Goal: Navigation & Orientation: Find specific page/section

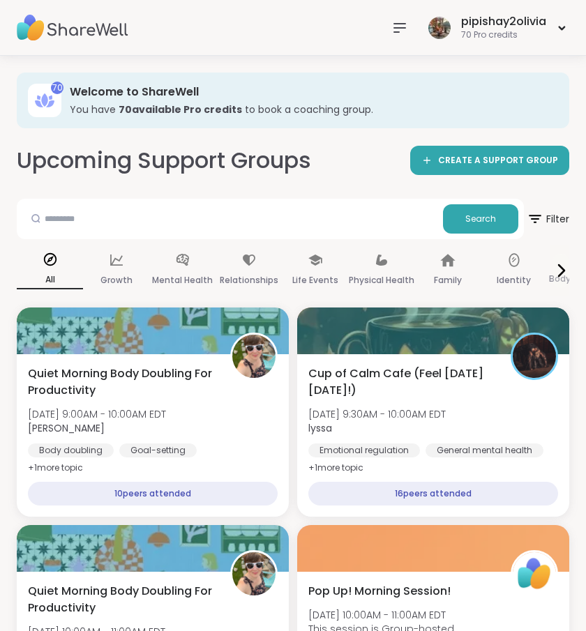
click at [395, 37] on nav at bounding box center [400, 28] width 28 height 28
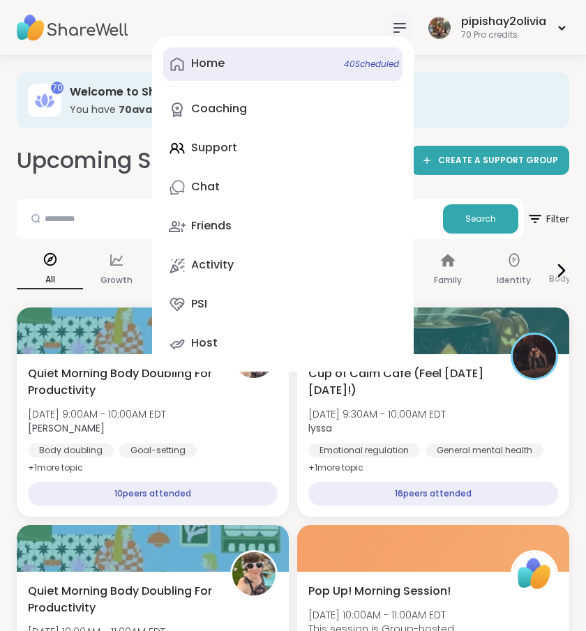
click at [299, 54] on link "Home 40 Scheduled" at bounding box center [282, 63] width 239 height 33
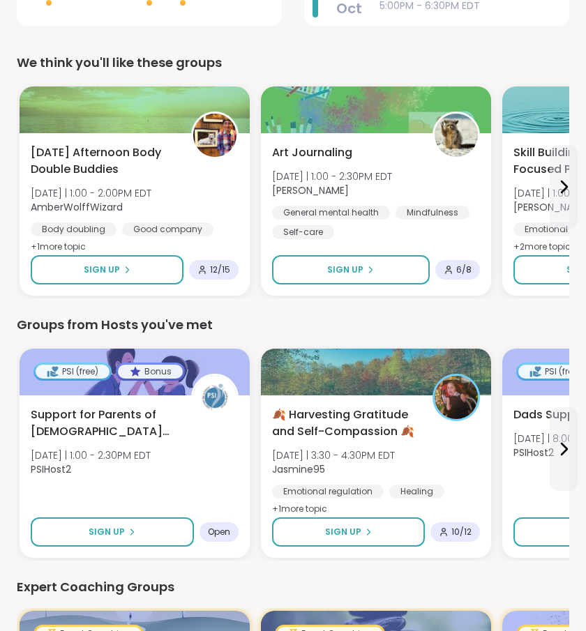
scroll to position [473, 0]
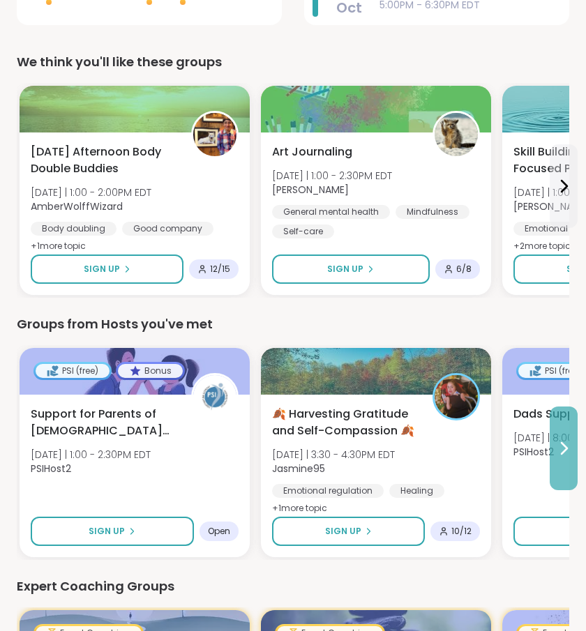
click at [551, 451] on button at bounding box center [563, 448] width 28 height 84
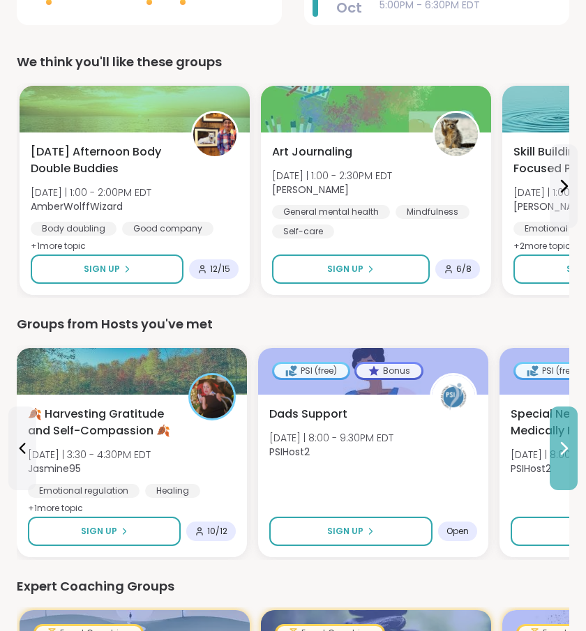
click at [557, 450] on icon at bounding box center [563, 448] width 17 height 17
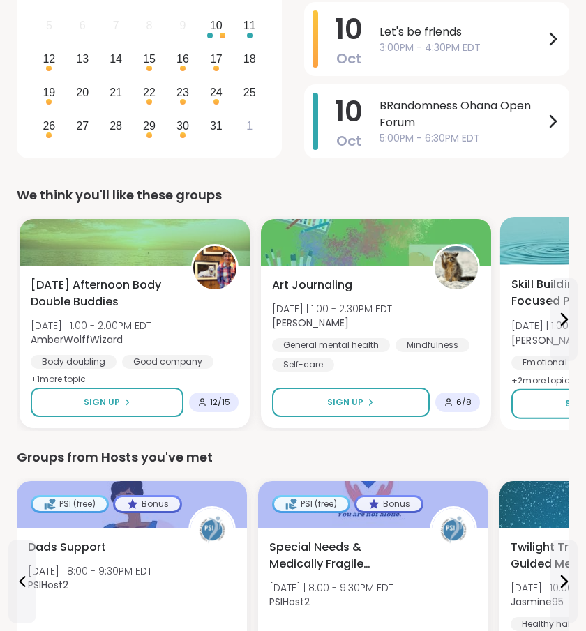
scroll to position [337, 0]
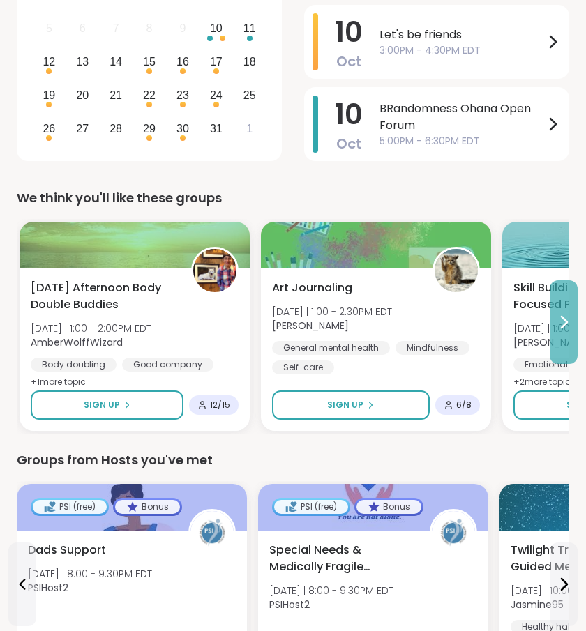
click at [549, 330] on button at bounding box center [563, 322] width 28 height 84
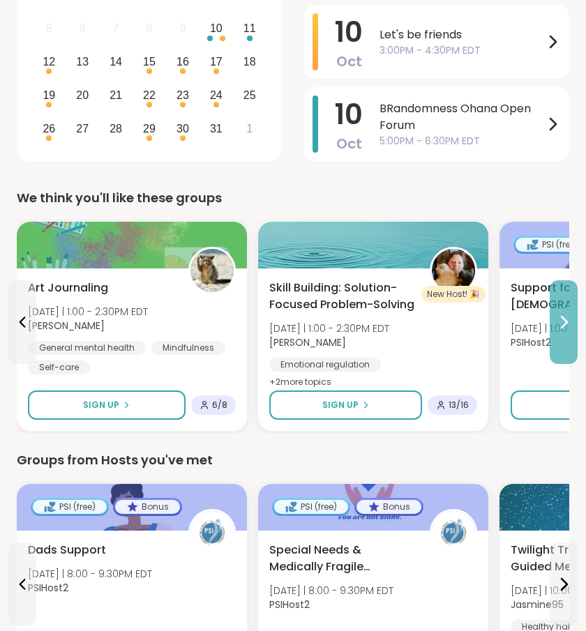
click at [549, 330] on button at bounding box center [563, 322] width 28 height 84
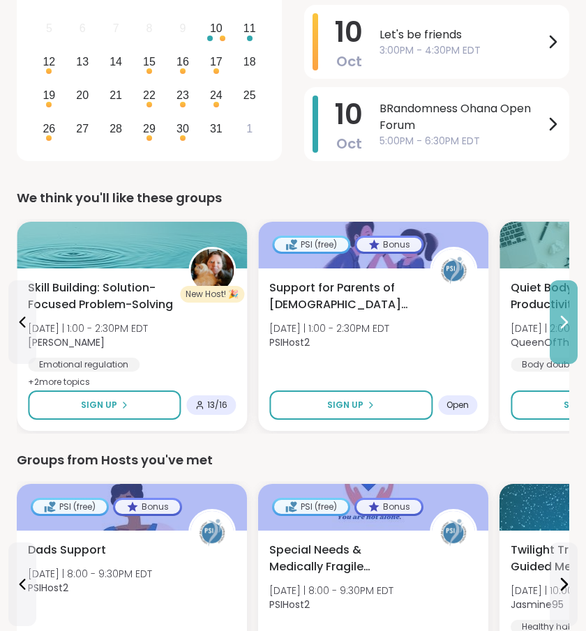
click at [549, 330] on button at bounding box center [563, 322] width 28 height 84
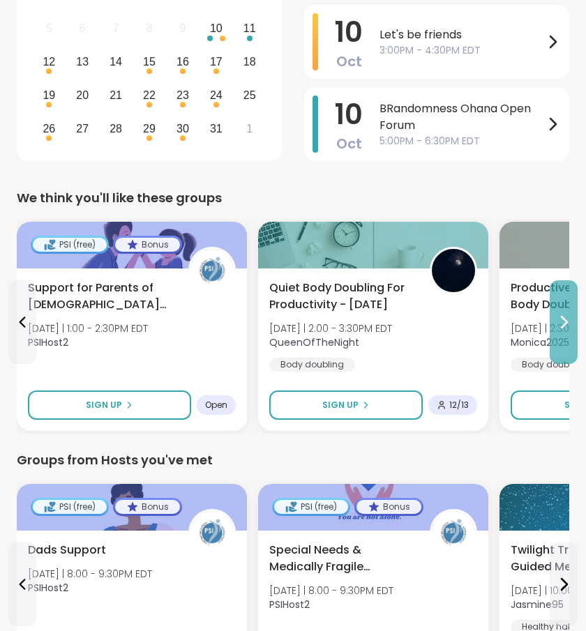
click at [565, 340] on button at bounding box center [563, 322] width 28 height 84
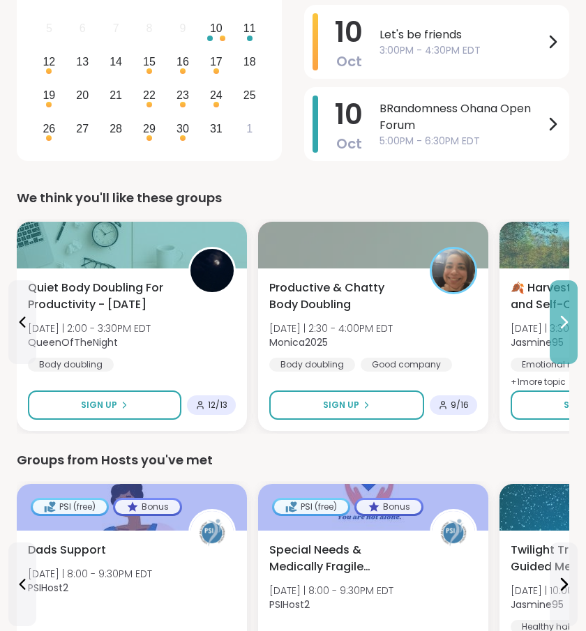
click at [565, 340] on button at bounding box center [563, 322] width 28 height 84
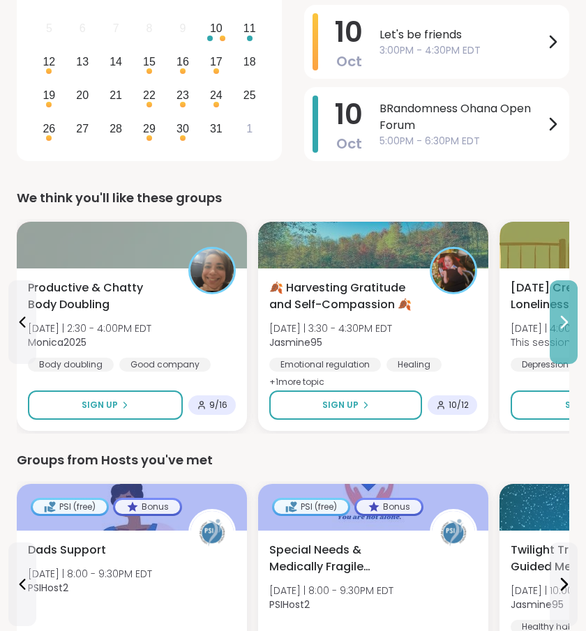
click at [565, 340] on button at bounding box center [563, 322] width 28 height 84
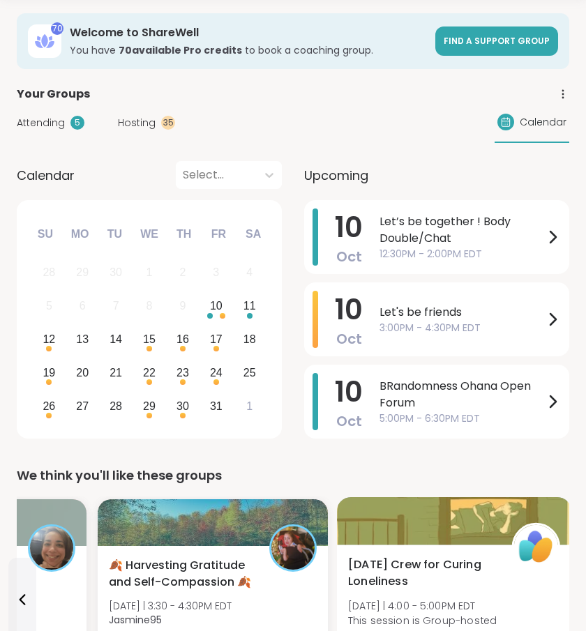
scroll to position [0, 0]
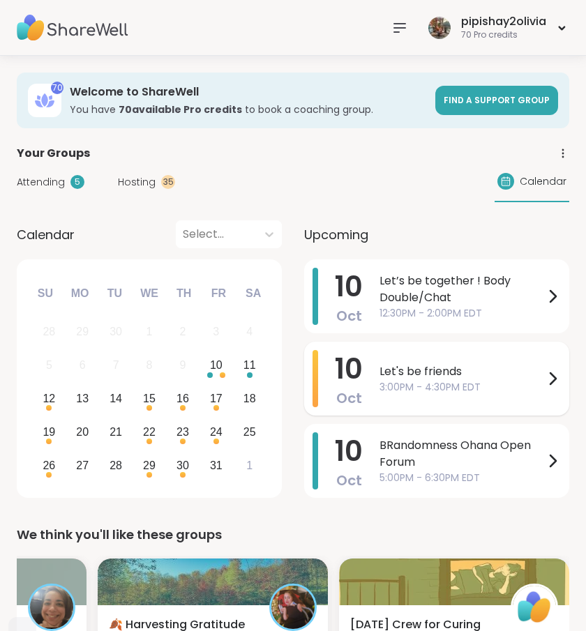
click at [472, 365] on span "Let's be friends" at bounding box center [461, 371] width 165 height 17
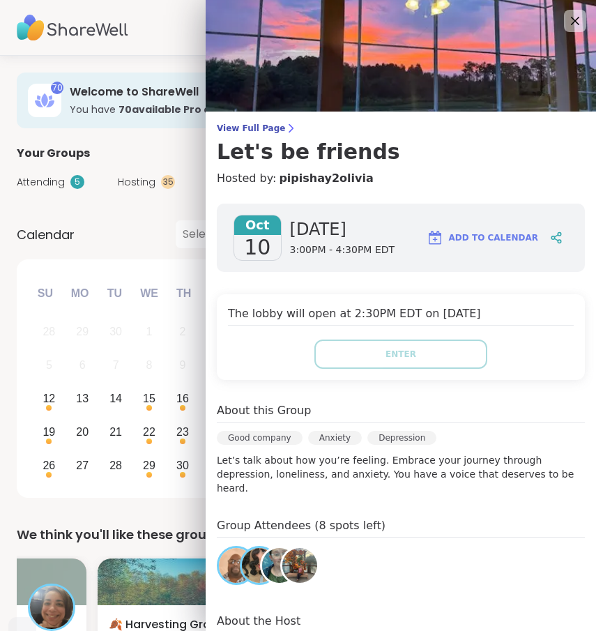
click at [161, 266] on div "[DATE] Su Mo Tu We Th Fr Sa 28 29 30 1 2 3 4 5 6 7 8 9 10 11 12 13 14 15 16 17 …" at bounding box center [149, 378] width 265 height 238
